Goal: Transaction & Acquisition: Purchase product/service

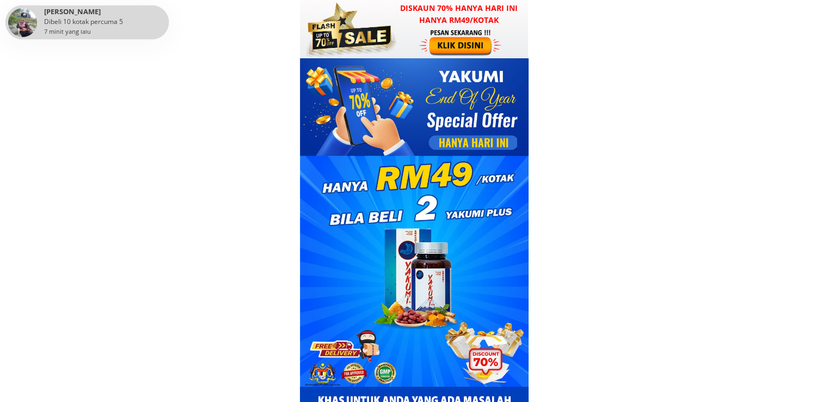
click at [429, 18] on h3 "Diskaun 70% hanya hari ini hanya RM49/kotak" at bounding box center [459, 14] width 139 height 25
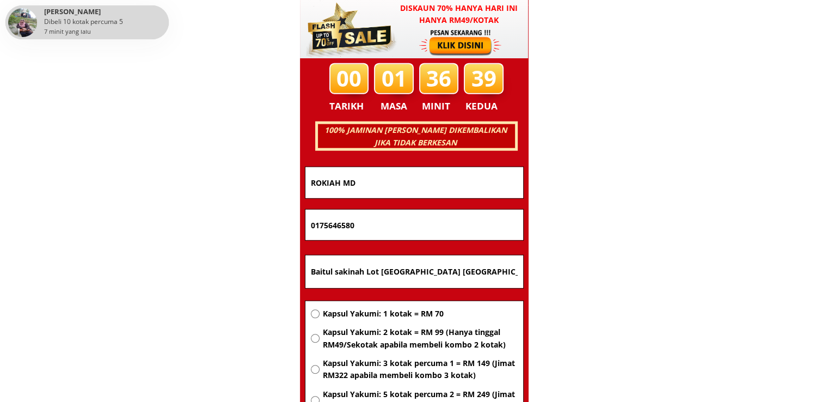
scroll to position [6977, 0]
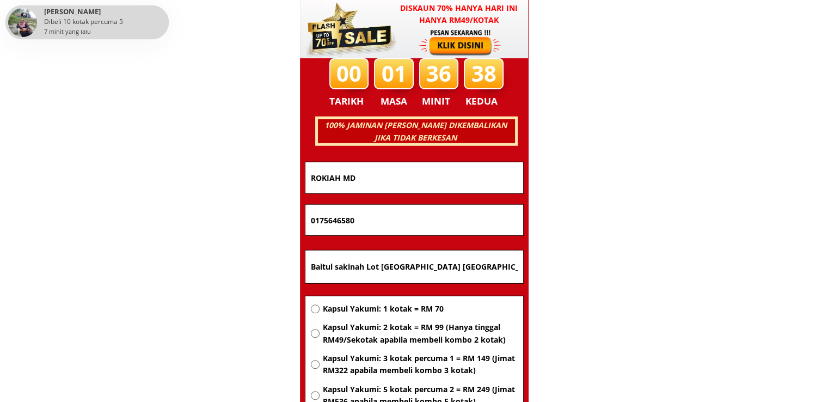
click at [345, 338] on span "Kapsul Yakumi: 2 kotak = RM 99 (Hanya tinggal RM49/Sekotak apabila membeli komb…" at bounding box center [419, 333] width 195 height 25
radio input "true"
click at [377, 262] on input "Baitul sakinah Lot [GEOGRAPHIC_DATA] [GEOGRAPHIC_DATA]" at bounding box center [414, 266] width 212 height 33
paste input "[GEOGRAPHIC_DATA]"
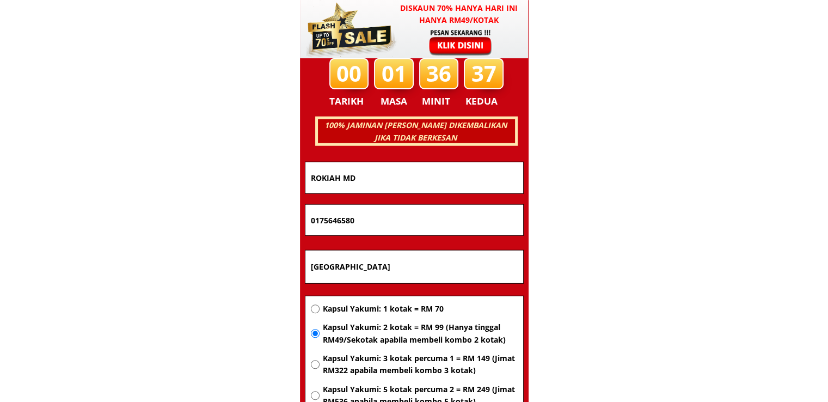
type input "[GEOGRAPHIC_DATA]"
drag, startPoint x: 390, startPoint y: 222, endPoint x: 209, endPoint y: 217, distance: 180.9
paste input "96789128"
type input "0196789128"
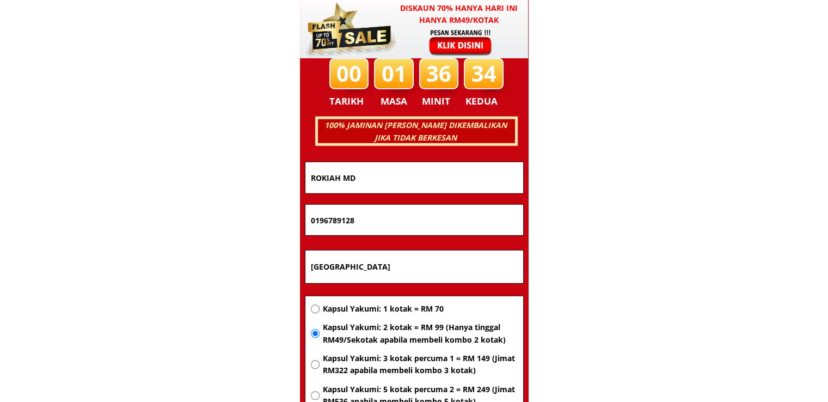
drag, startPoint x: 387, startPoint y: 178, endPoint x: 200, endPoint y: 177, distance: 186.8
paste input "[PERSON_NAME]"
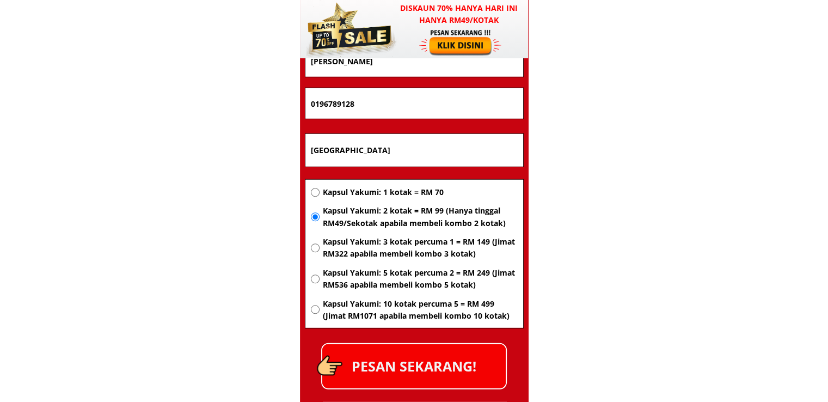
scroll to position [7140, 0]
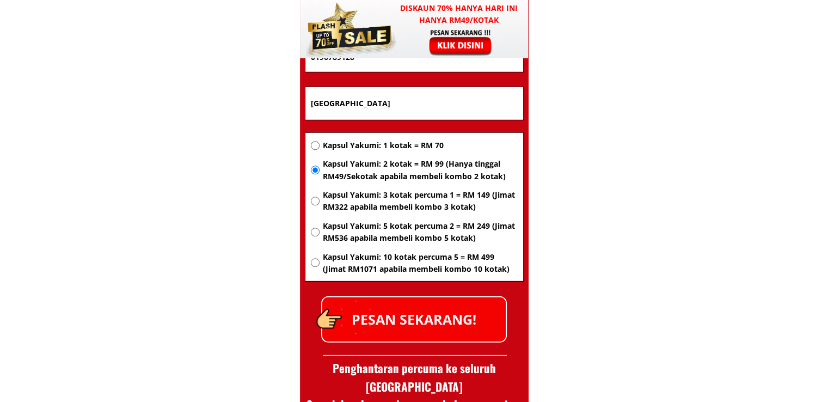
type input "[PERSON_NAME]"
click at [386, 314] on p "PESAN SEKARANG!" at bounding box center [414, 319] width 184 height 44
